Goal: Task Accomplishment & Management: Manage account settings

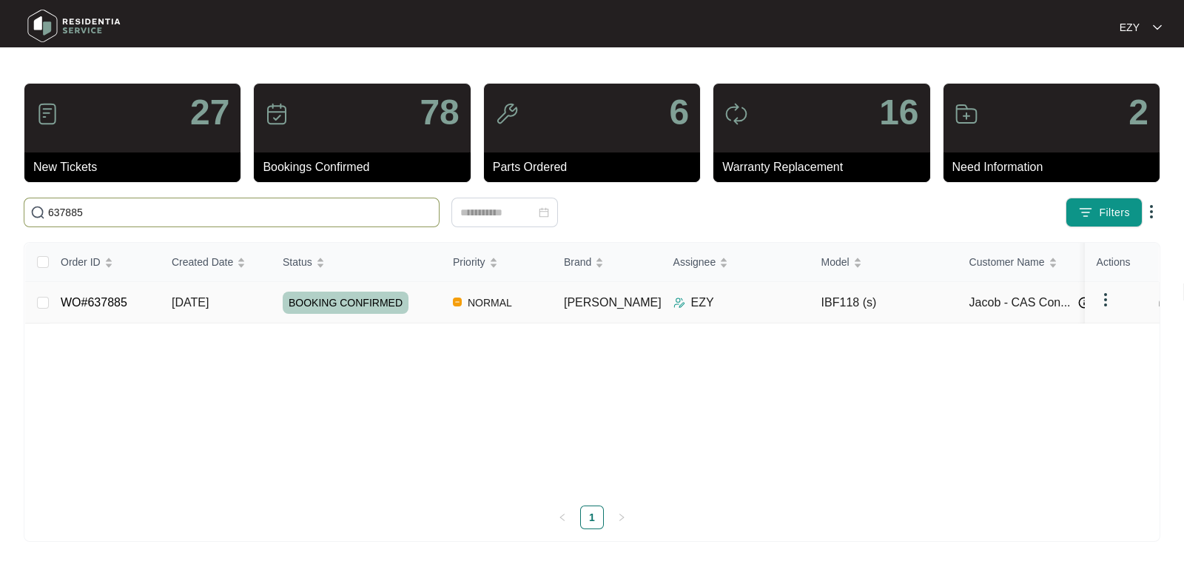
type input "637885"
click at [431, 302] on div "BOOKING CONFIRMED" at bounding box center [362, 303] width 158 height 22
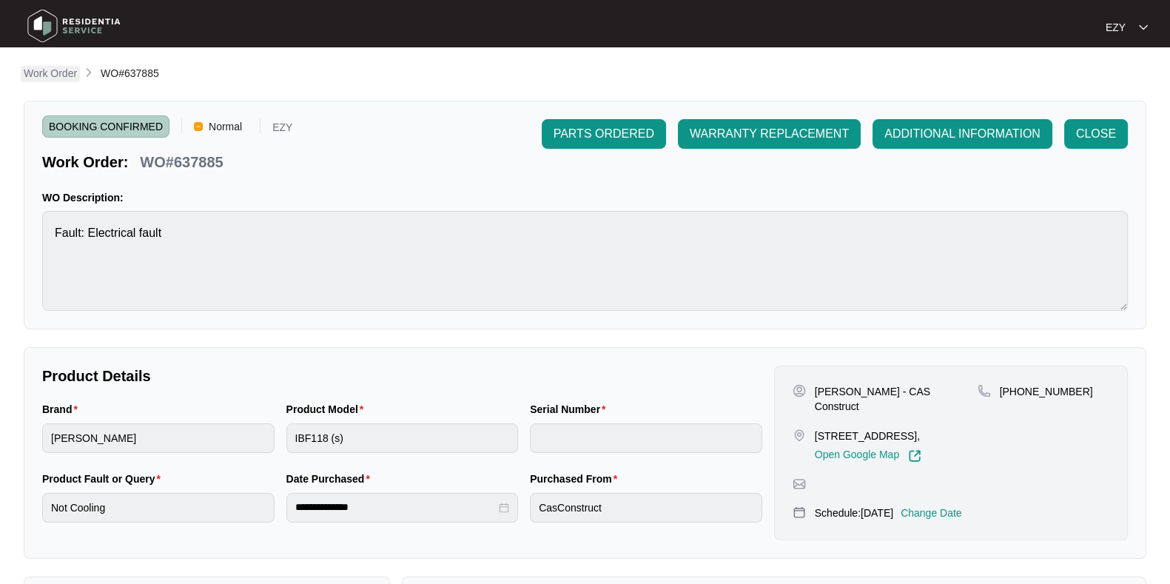
click at [64, 81] on p "Work Order" at bounding box center [50, 73] width 53 height 15
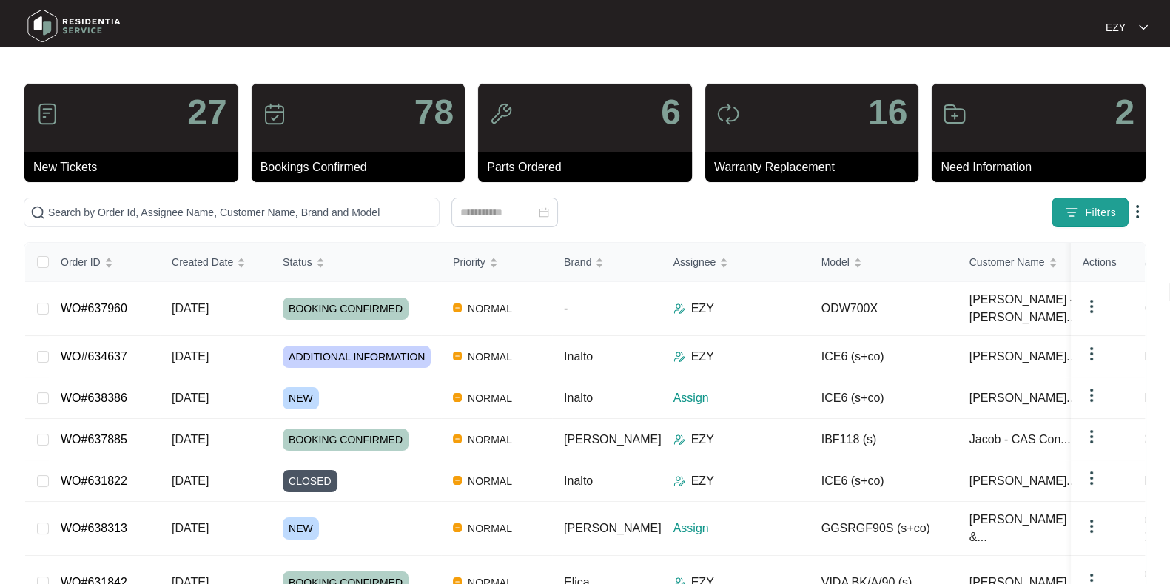
click at [1058, 218] on button "Filters" at bounding box center [1090, 213] width 77 height 30
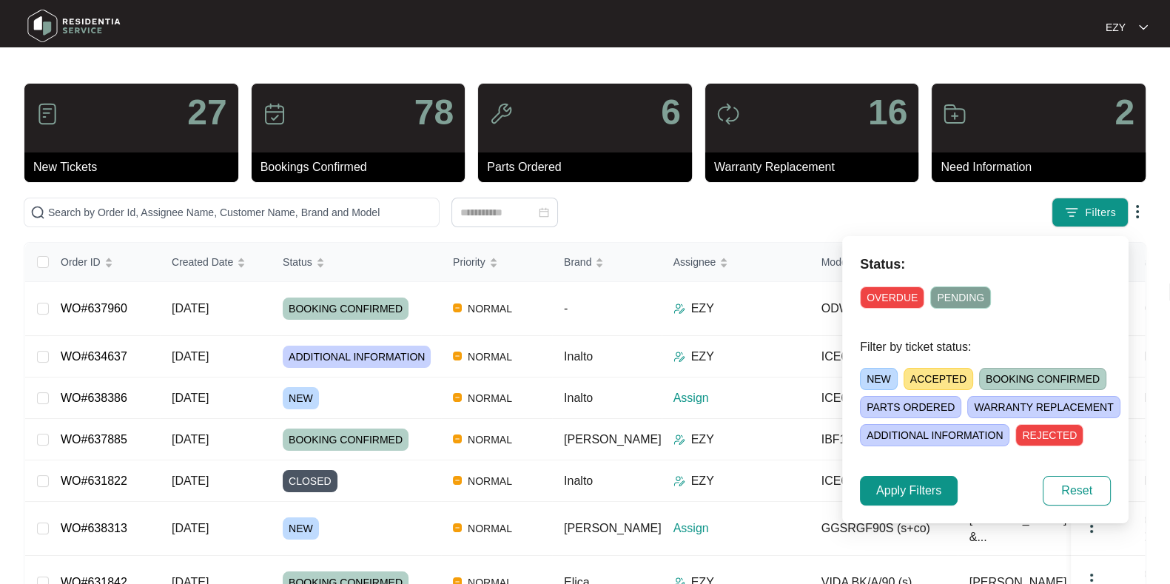
click at [867, 375] on span "NEW" at bounding box center [879, 379] width 38 height 22
click at [902, 477] on button "Apply Filters" at bounding box center [909, 491] width 98 height 30
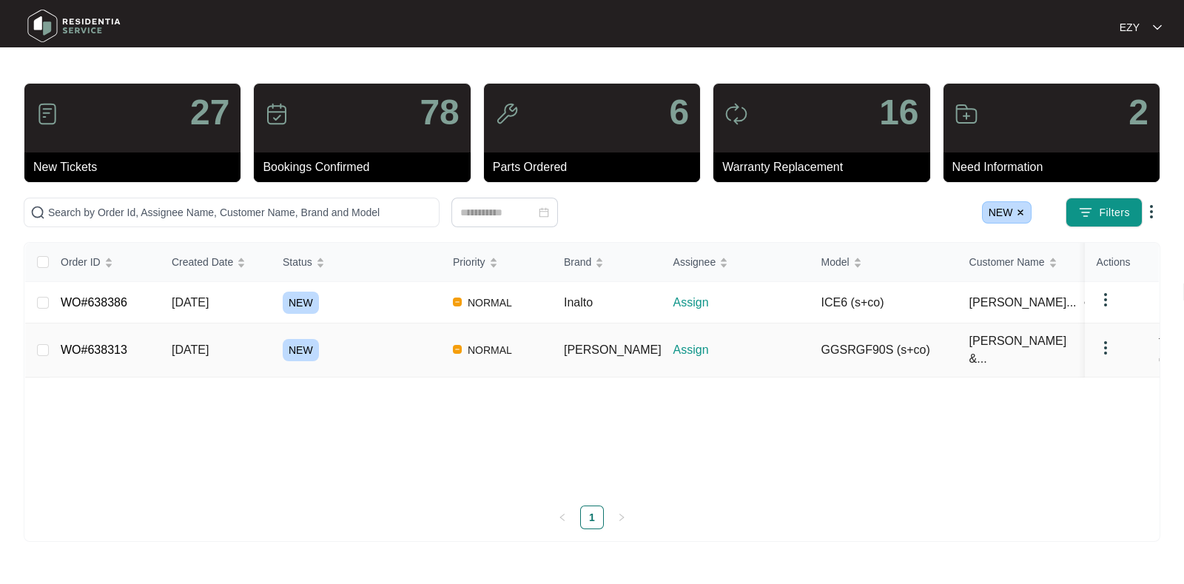
click at [381, 353] on div "NEW" at bounding box center [362, 350] width 158 height 22
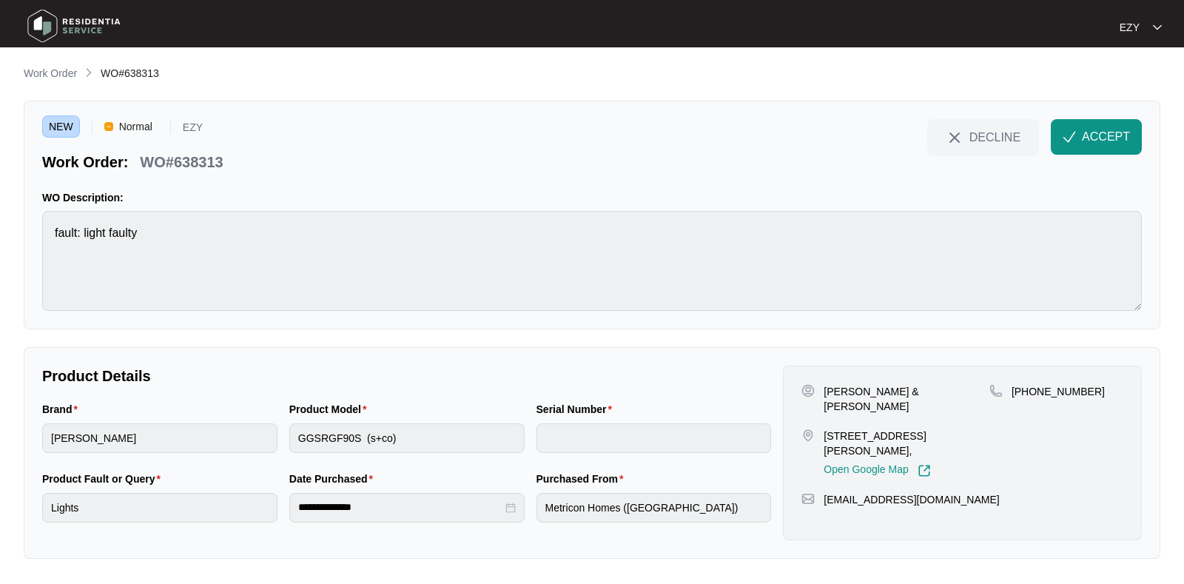
click at [186, 167] on p "WO#638313" at bounding box center [181, 162] width 83 height 21
copy div "WO#638313 DECLINE ACCEPT"
click at [830, 388] on p "[PERSON_NAME] & [PERSON_NAME]" at bounding box center [907, 399] width 166 height 30
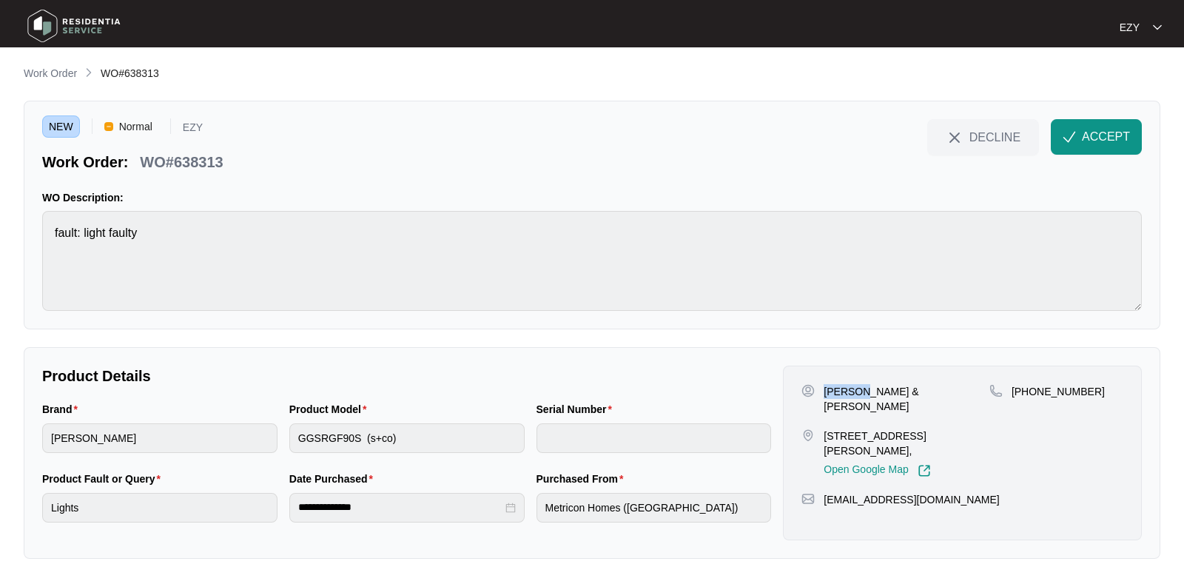
click at [830, 388] on p "[PERSON_NAME] & [PERSON_NAME]" at bounding box center [907, 399] width 166 height 30
copy p "[PERSON_NAME] & [PERSON_NAME]"
click at [899, 428] on p "[STREET_ADDRESS][PERSON_NAME]," at bounding box center [907, 443] width 166 height 30
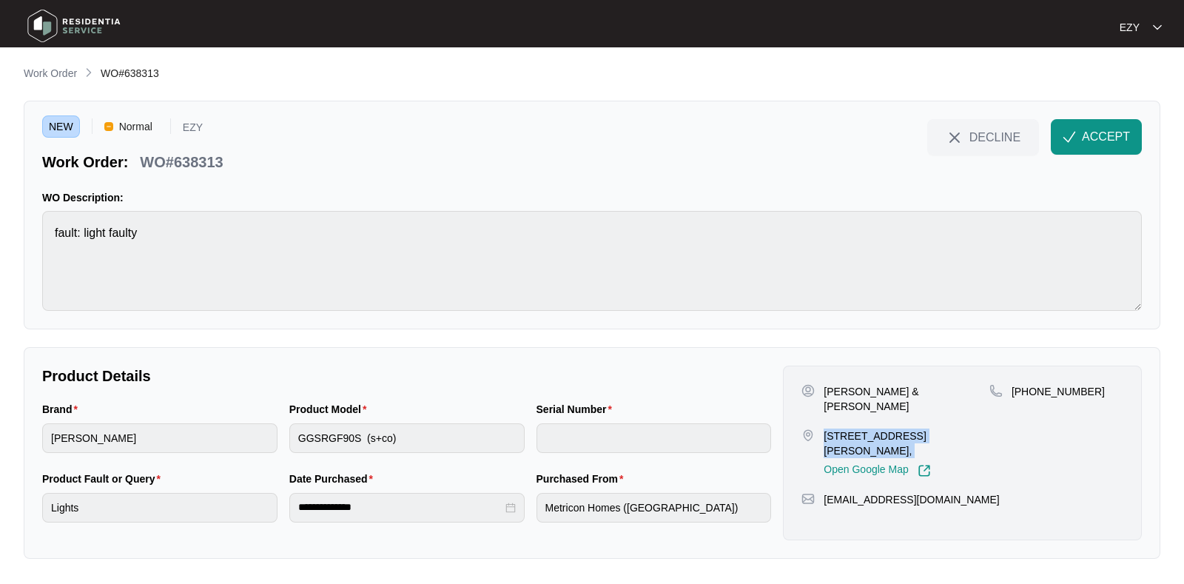
click at [899, 428] on p "[STREET_ADDRESS][PERSON_NAME]," at bounding box center [907, 443] width 166 height 30
copy p "[STREET_ADDRESS][PERSON_NAME],"
drag, startPoint x: 1100, startPoint y: 396, endPoint x: 1029, endPoint y: 399, distance: 71.1
click at [1029, 399] on div "[PHONE_NUMBER]" at bounding box center [1056, 430] width 134 height 93
copy p "451153307"
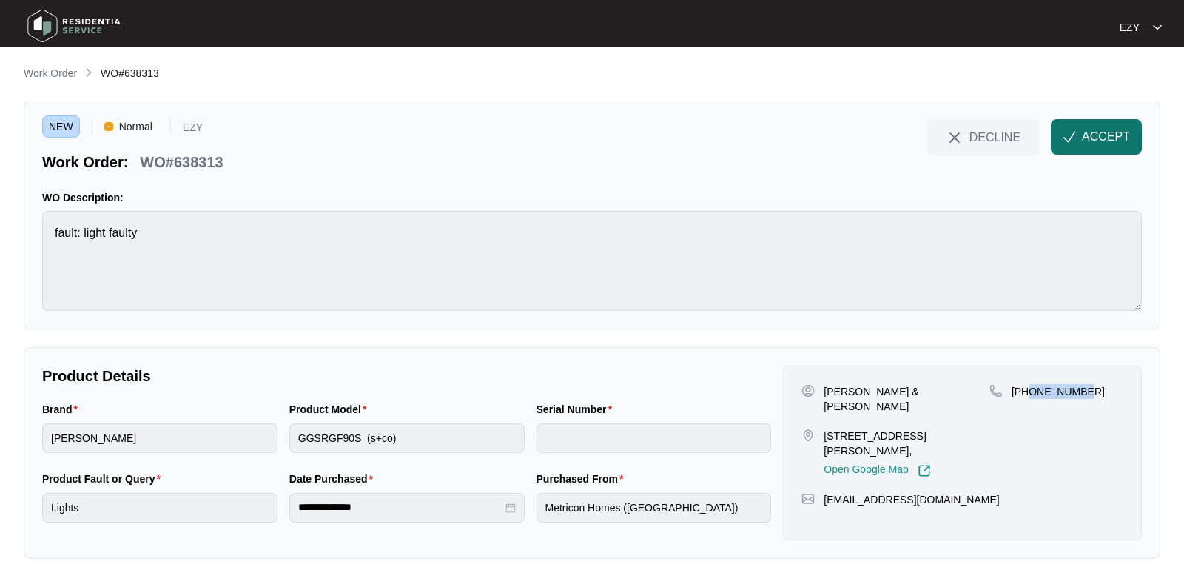
click at [1117, 132] on span "ACCEPT" at bounding box center [1106, 137] width 48 height 18
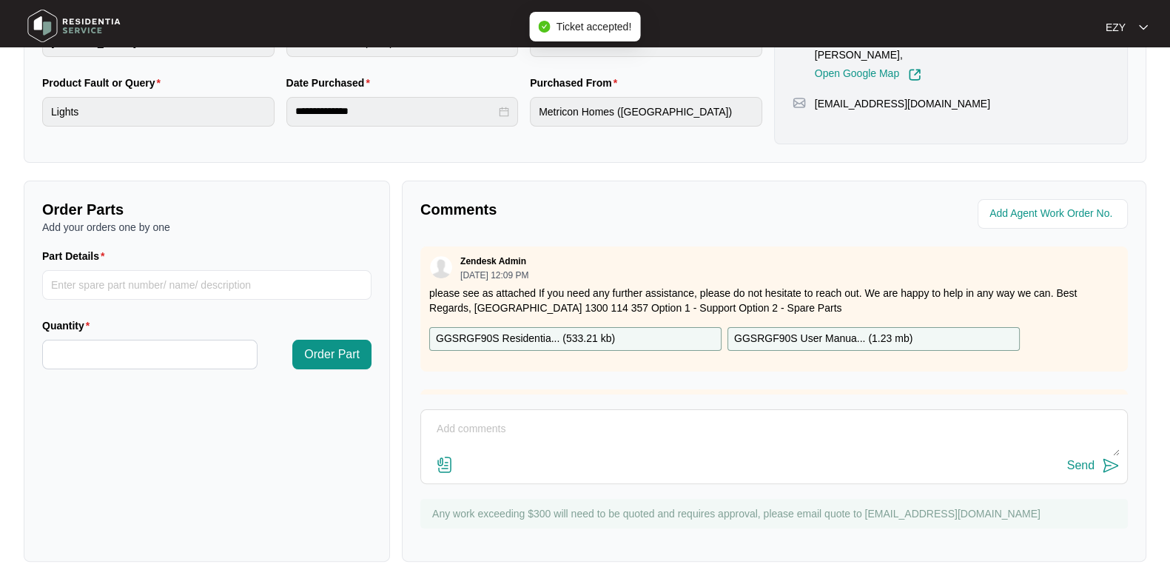
scroll to position [87, 0]
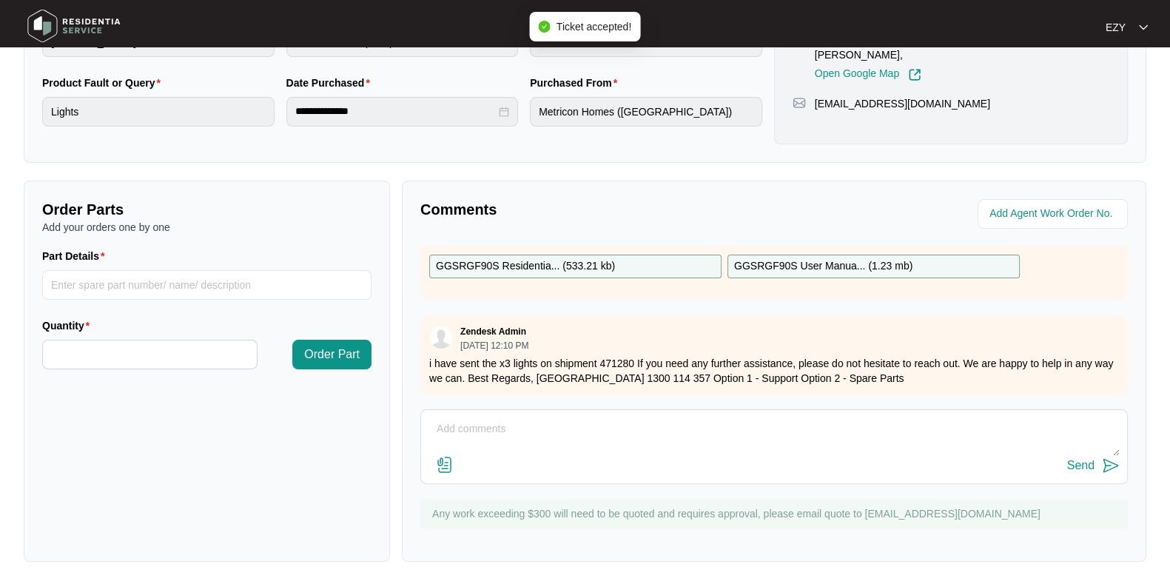
click at [574, 317] on div "Zendesk Admin [DATE] 12:10 PM i have sent the x3 lights on shipment 471280 If y…" at bounding box center [773, 356] width 707 height 78
drag, startPoint x: 500, startPoint y: 346, endPoint x: 631, endPoint y: 346, distance: 131.7
click at [631, 356] on p "i have sent the x3 lights on shipment 471280 If you need any further assistance…" at bounding box center [774, 371] width 690 height 30
copy p "x3 lights on shipment 471280"
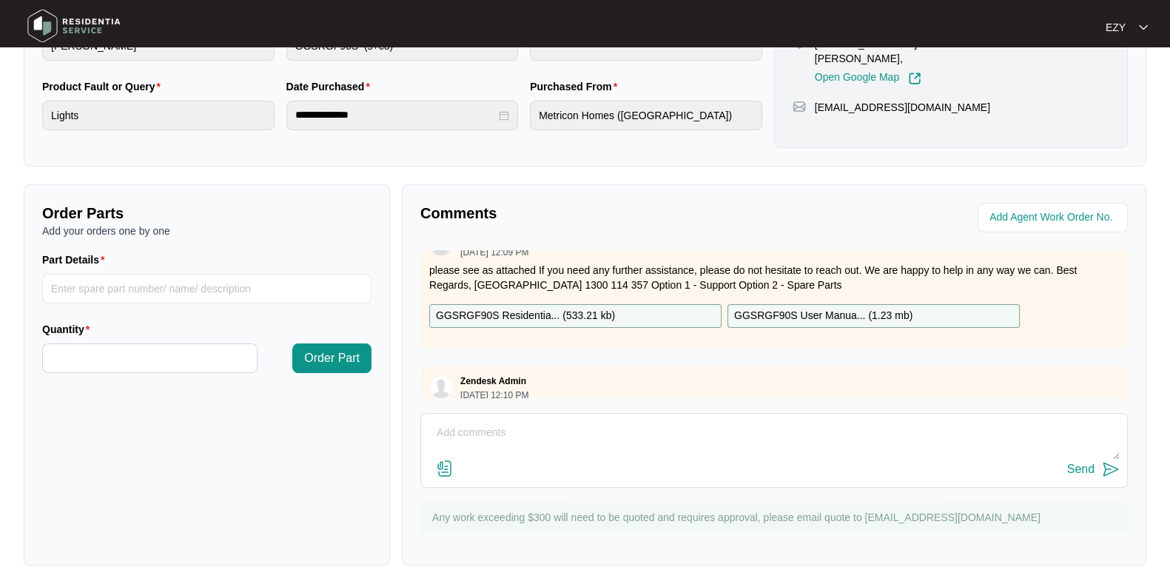
scroll to position [26, 0]
click at [653, 313] on div "GGSRGF90S Residentia... ( 533.21 kb )" at bounding box center [575, 317] width 292 height 24
click at [762, 319] on p "GGSRGF90S User Manua... ( 1.23 mb )" at bounding box center [823, 317] width 178 height 16
